Goal: Task Accomplishment & Management: Complete application form

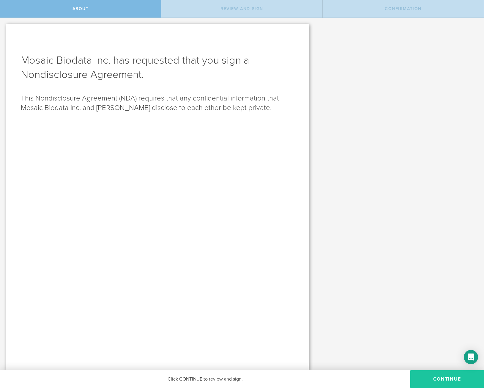
click at [443, 383] on button "Continue" at bounding box center [447, 379] width 74 height 18
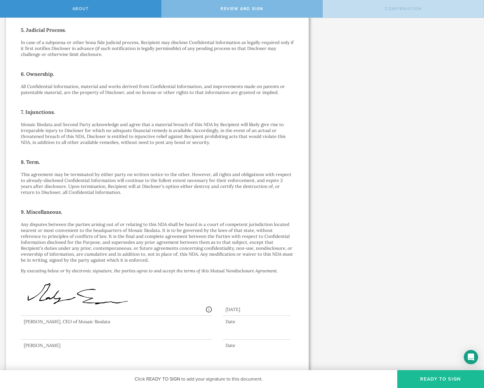
scroll to position [317, 0]
click at [440, 379] on button "Ready to Sign" at bounding box center [440, 379] width 87 height 18
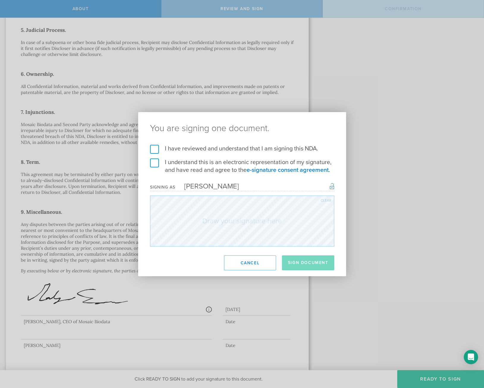
drag, startPoint x: 152, startPoint y: 147, endPoint x: 152, endPoint y: 159, distance: 11.3
click at [152, 147] on label "I have reviewed and understand that I am signing this NDA." at bounding box center [242, 149] width 184 height 8
click at [0, 0] on input "I have reviewed and understand that I am signing this NDA." at bounding box center [0, 0] width 0 height 0
drag, startPoint x: 155, startPoint y: 163, endPoint x: 177, endPoint y: 190, distance: 34.4
click at [155, 163] on label "I understand this is an electronic representation of my signature, and have rea…" at bounding box center [242, 165] width 184 height 15
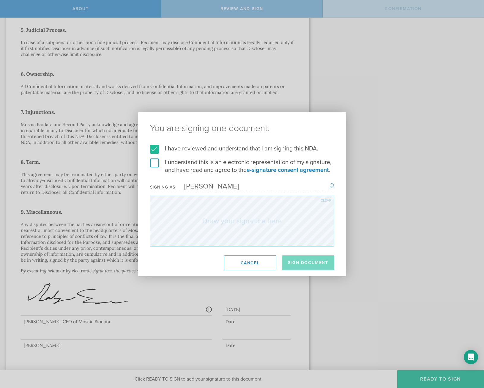
click at [0, 0] on input "I understand this is an electronic representation of my signature, and have rea…" at bounding box center [0, 0] width 0 height 0
click at [184, 186] on div "[PERSON_NAME]" at bounding box center [207, 186] width 64 height 9
click at [247, 187] on div "Signing as [PERSON_NAME] Once signed, this document will have a secure signatur…" at bounding box center [242, 187] width 184 height 8
click at [225, 187] on div "[PERSON_NAME]" at bounding box center [207, 186] width 64 height 9
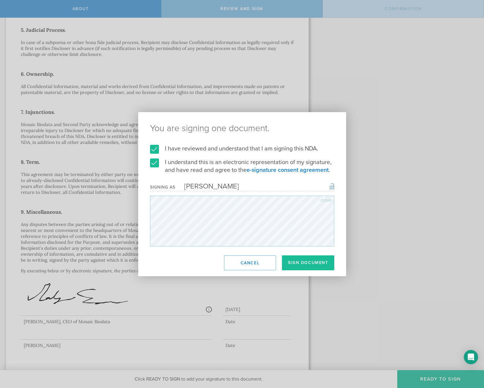
click at [243, 183] on div "Signing as [PERSON_NAME] Once signed, this document will have a secure signatur…" at bounding box center [242, 187] width 184 height 8
click at [213, 187] on div "[PERSON_NAME]" at bounding box center [207, 186] width 64 height 9
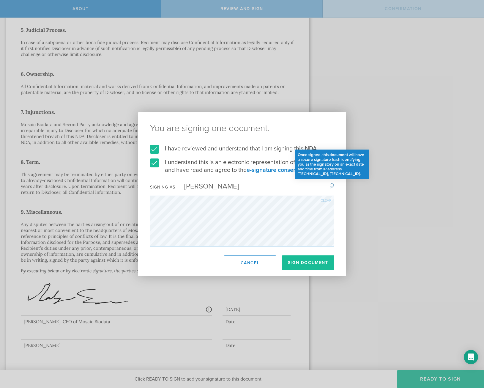
click at [333, 186] on div "Once signed, this document will have a secure signature hash identifying you as…" at bounding box center [332, 185] width 4 height 7
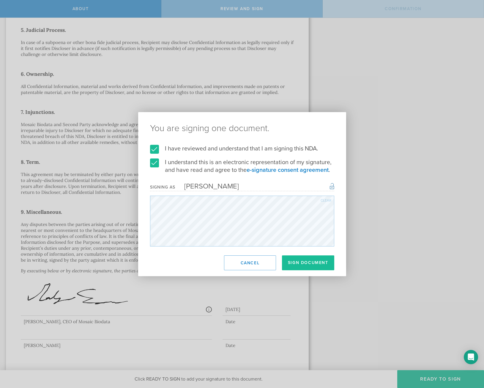
click at [266, 181] on form "I have reviewed and understand that I am signing this NDA. I understand this is…" at bounding box center [242, 196] width 184 height 102
click at [321, 262] on button "Sign Document" at bounding box center [308, 262] width 52 height 15
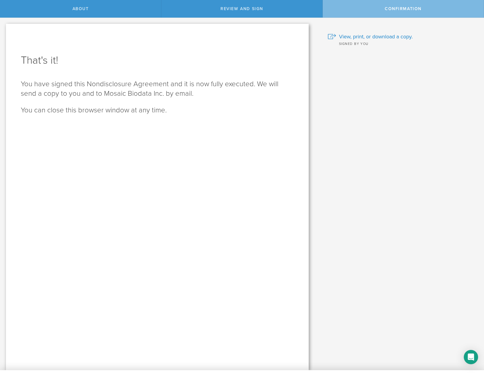
scroll to position [0, 0]
